Goal: Navigation & Orientation: Understand site structure

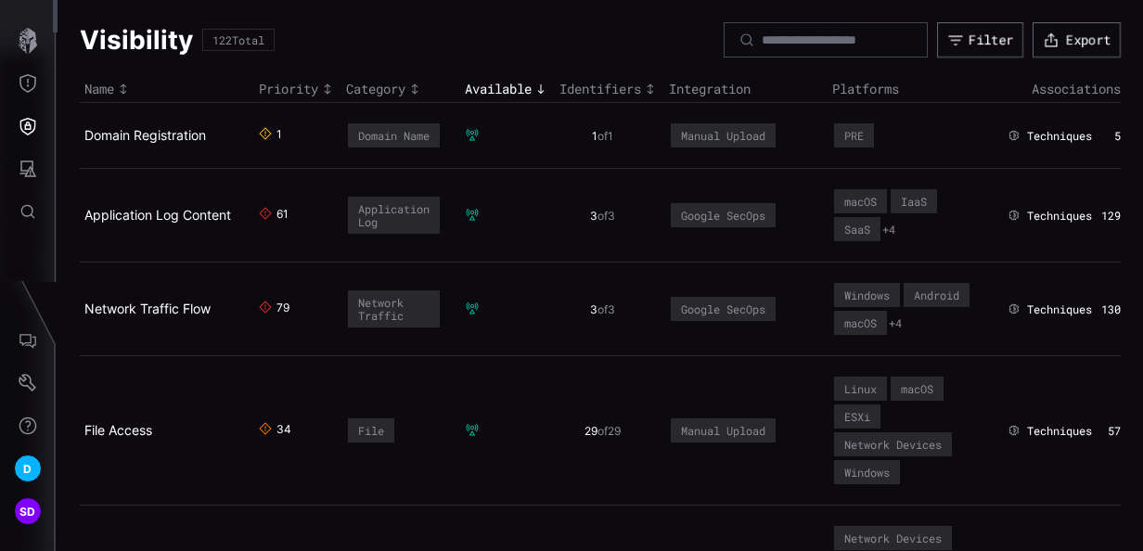
click at [417, 88] on icon "Toggle sort direction" at bounding box center [414, 89] width 15 height 15
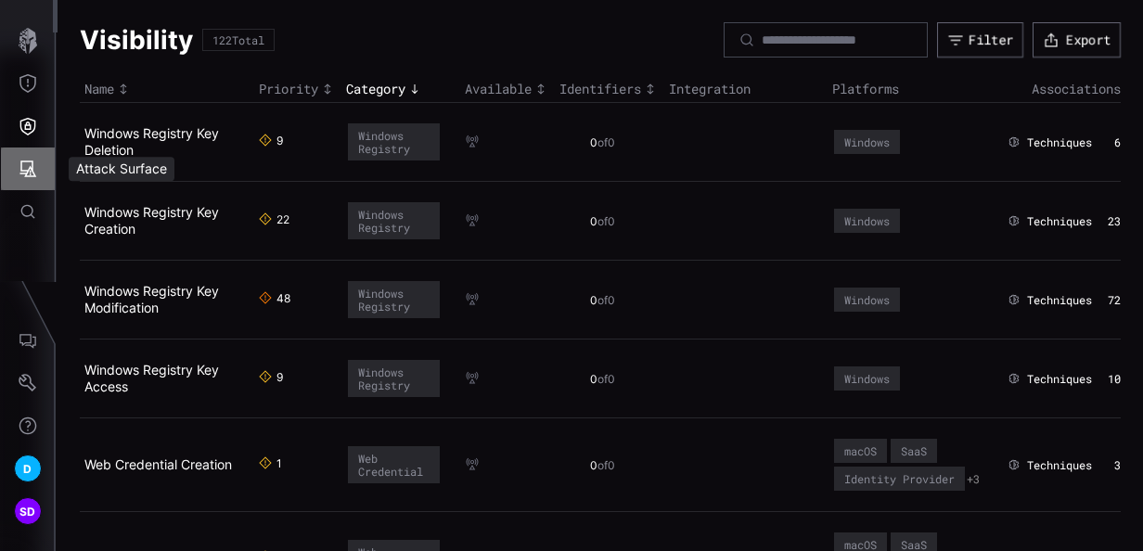
click at [28, 164] on icon "Attack Surface" at bounding box center [28, 169] width 19 height 19
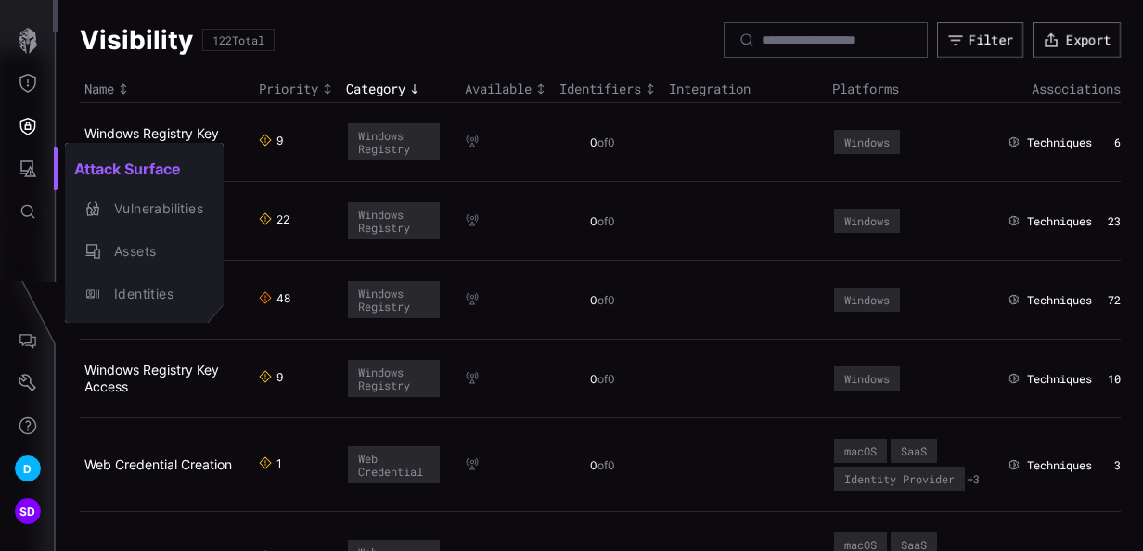
click at [32, 338] on div at bounding box center [571, 275] width 1143 height 551
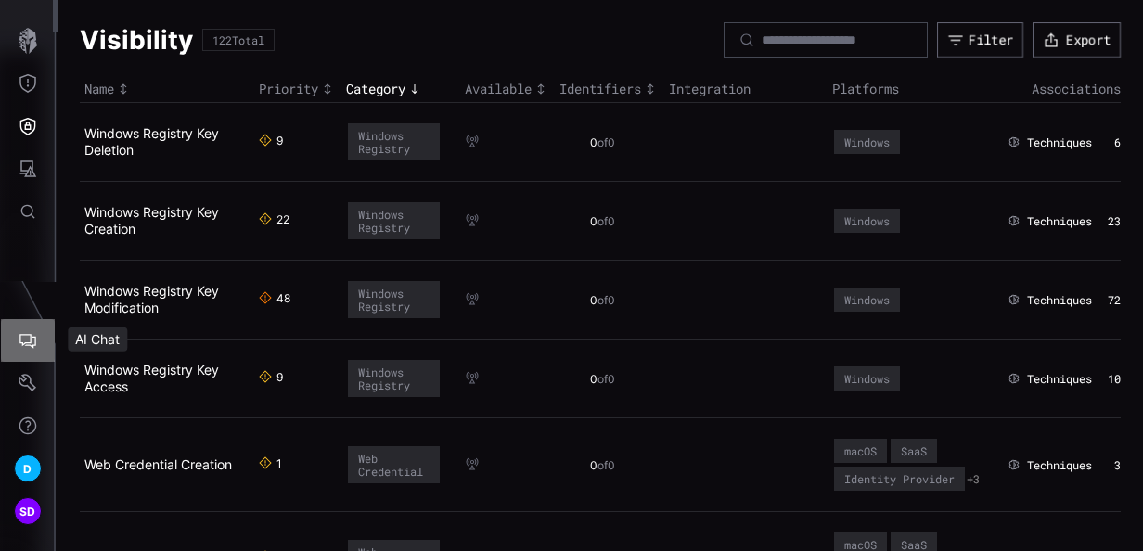
click at [32, 338] on icon "AI Chat" at bounding box center [28, 340] width 19 height 19
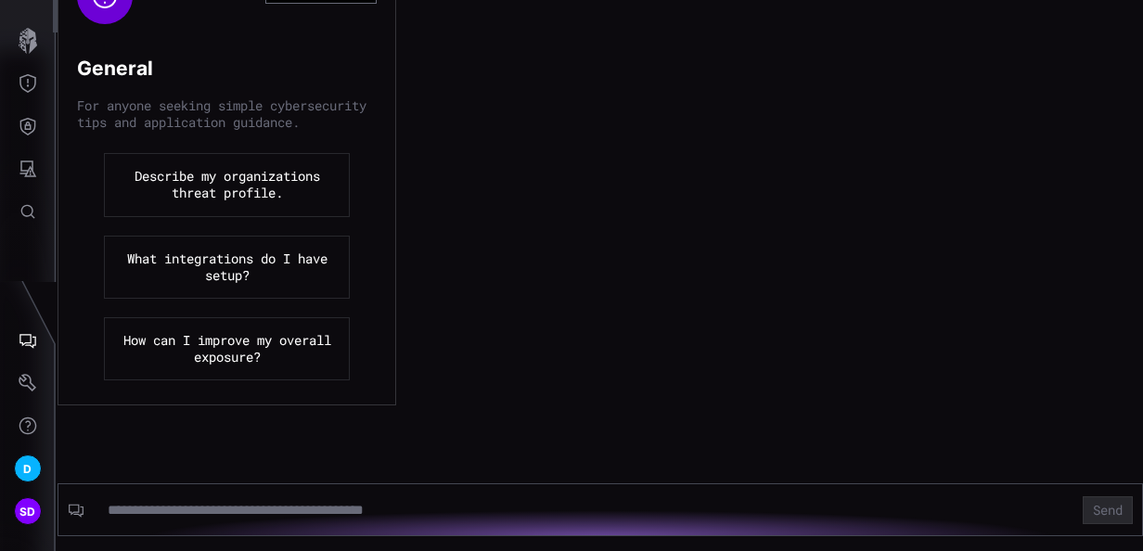
scroll to position [885, 0]
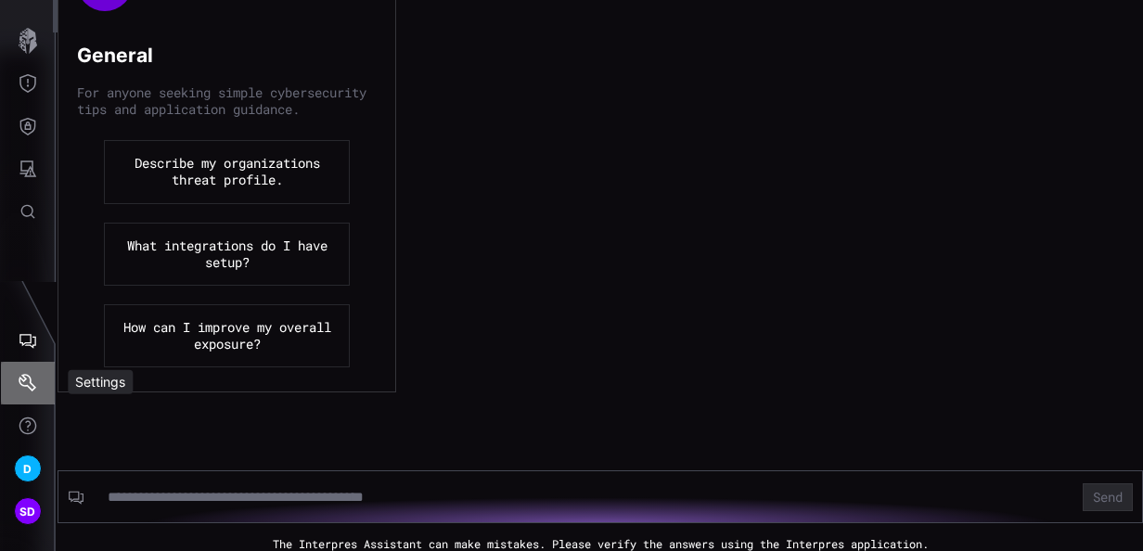
click at [29, 379] on icon "Settings" at bounding box center [28, 383] width 19 height 19
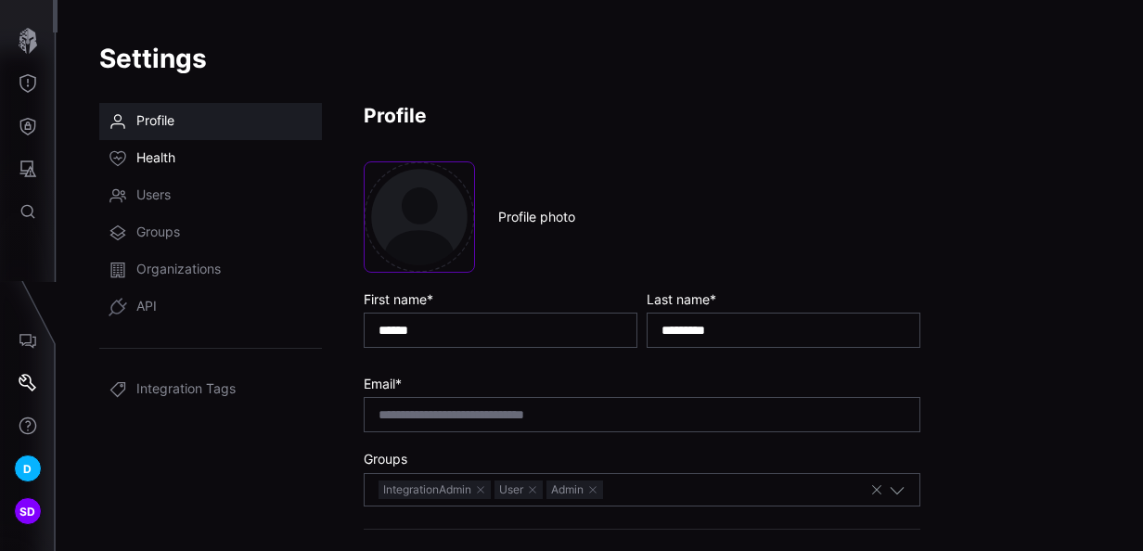
click at [171, 151] on span "Health" at bounding box center [155, 158] width 39 height 19
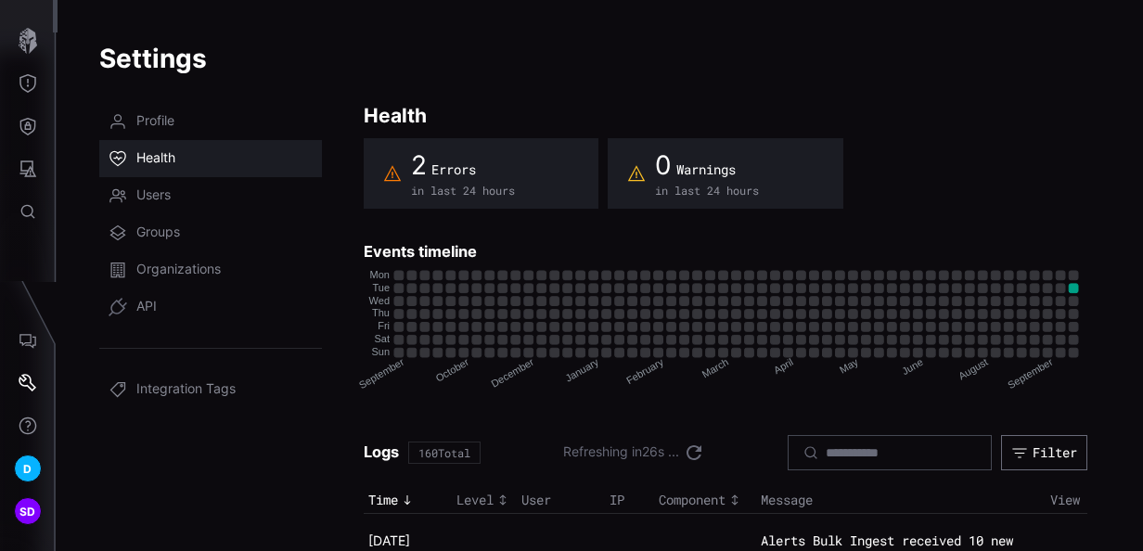
click at [987, 183] on div "2 Errors in last 24 hours 0 Warnings in last 24 hours" at bounding box center [726, 173] width 724 height 71
click at [160, 195] on span "Users" at bounding box center [153, 195] width 34 height 19
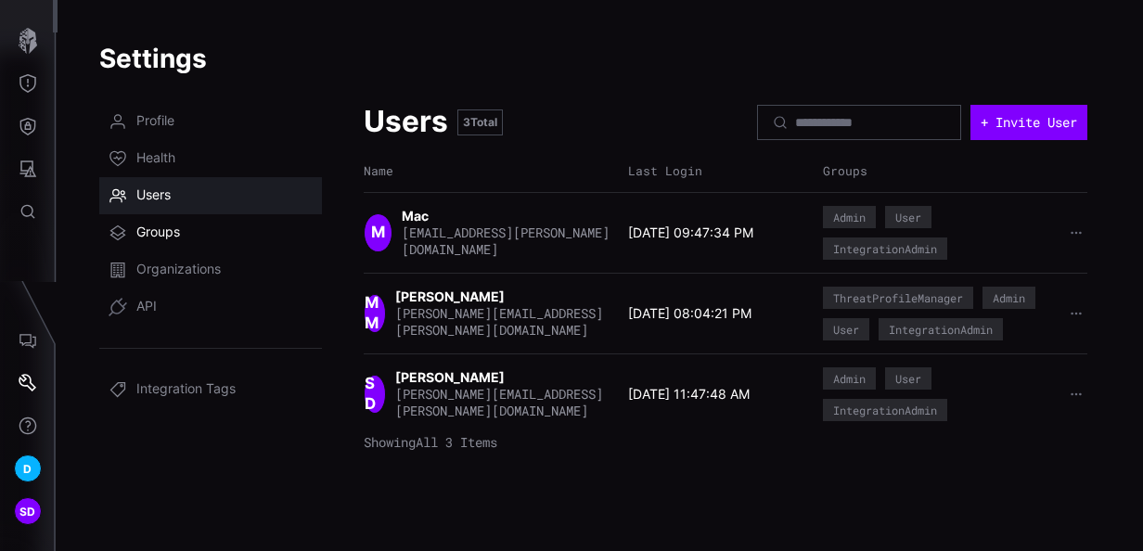
click at [171, 233] on span "Groups" at bounding box center [158, 233] width 44 height 19
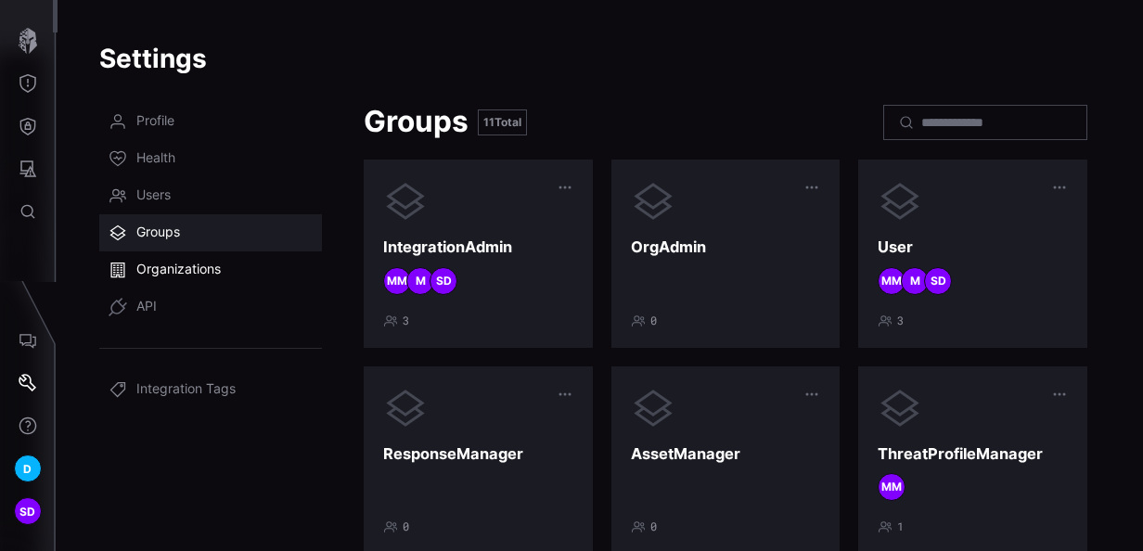
click at [191, 264] on span "Organizations" at bounding box center [178, 270] width 84 height 19
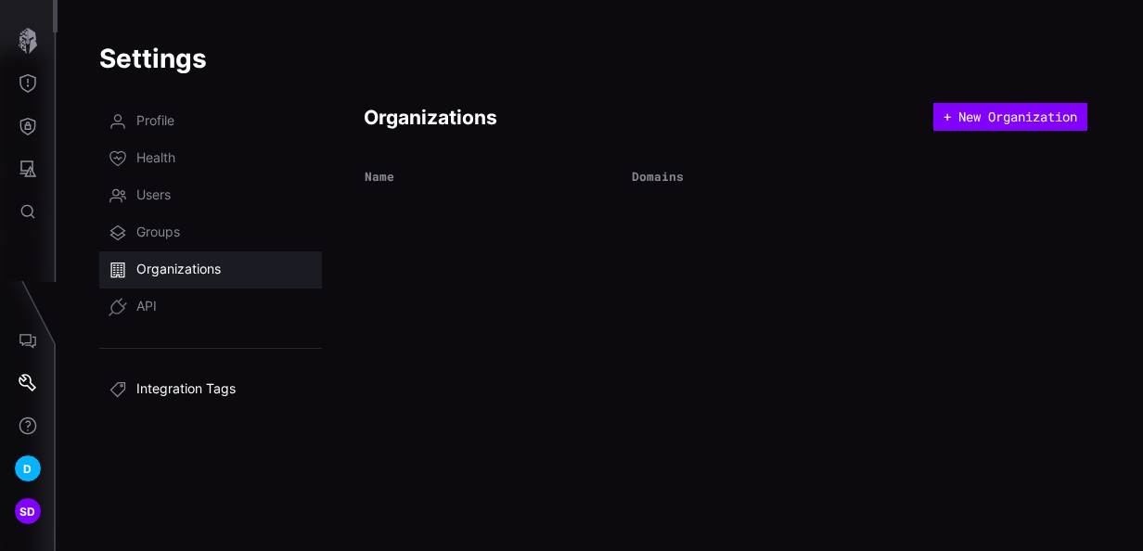
click at [180, 392] on span "Integration Tags" at bounding box center [185, 389] width 99 height 19
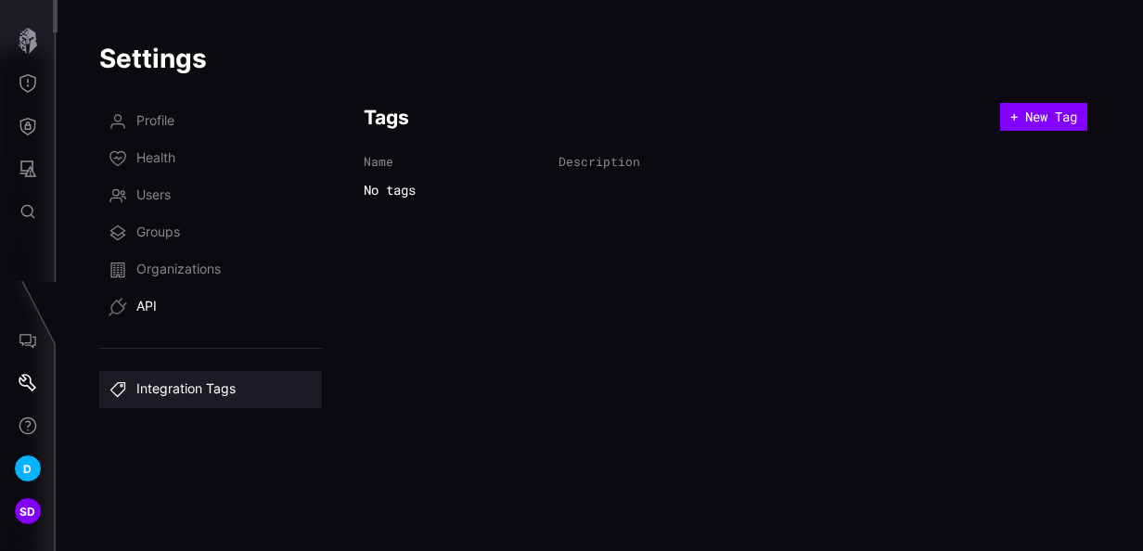
click at [146, 303] on span "API" at bounding box center [146, 307] width 20 height 19
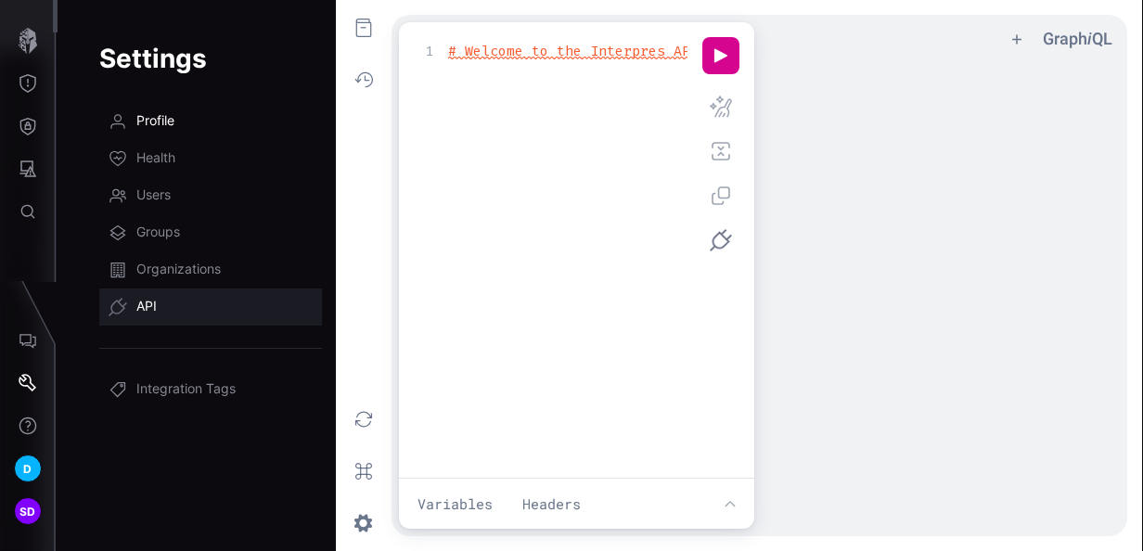
click at [153, 122] on span "Profile" at bounding box center [155, 121] width 38 height 19
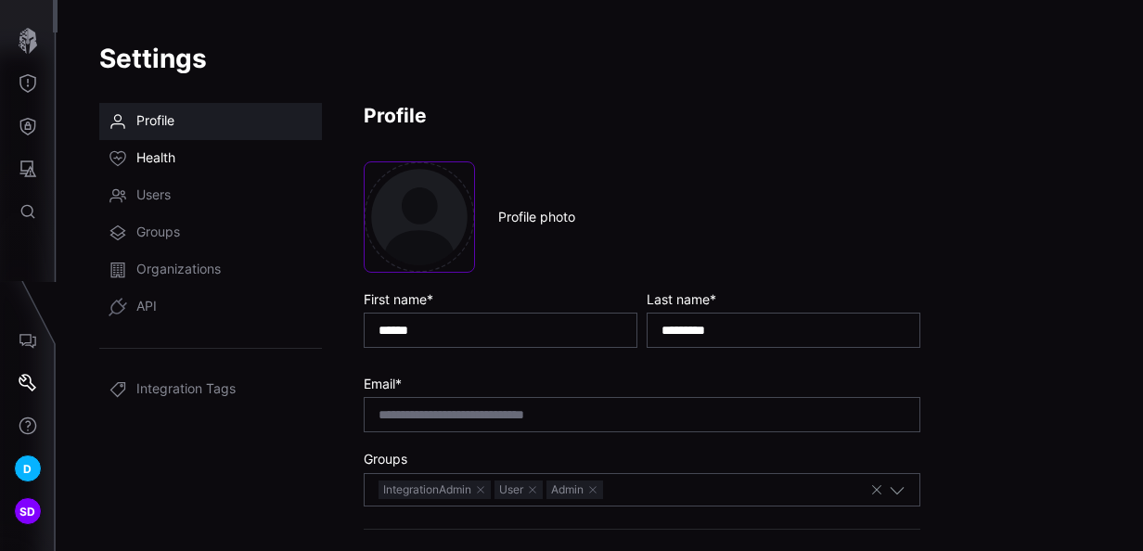
click at [165, 159] on span "Health" at bounding box center [155, 158] width 39 height 19
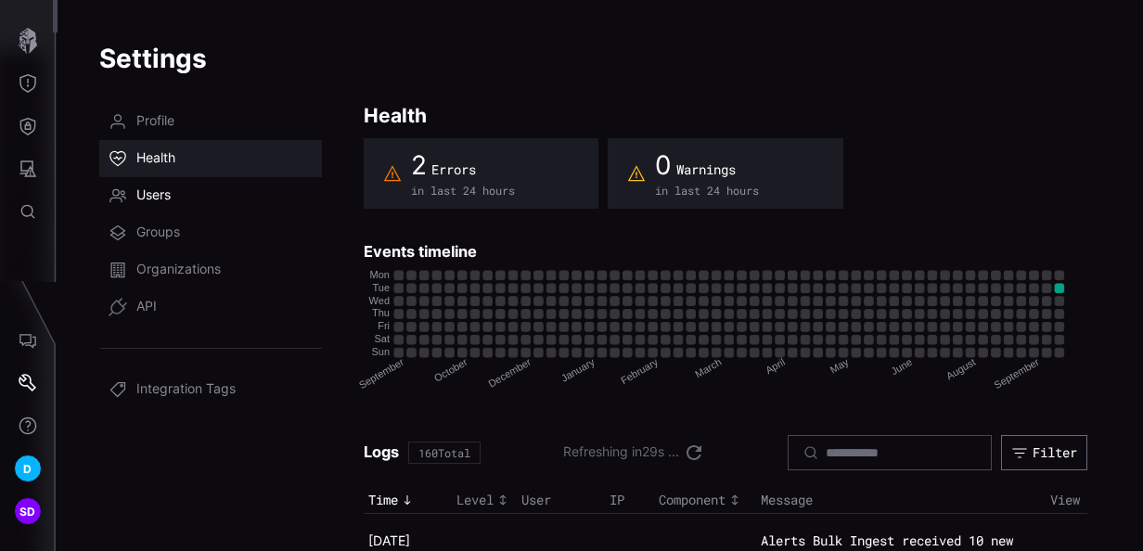
click at [151, 195] on span "Users" at bounding box center [153, 195] width 34 height 19
